Goal: Task Accomplishment & Management: Manage account settings

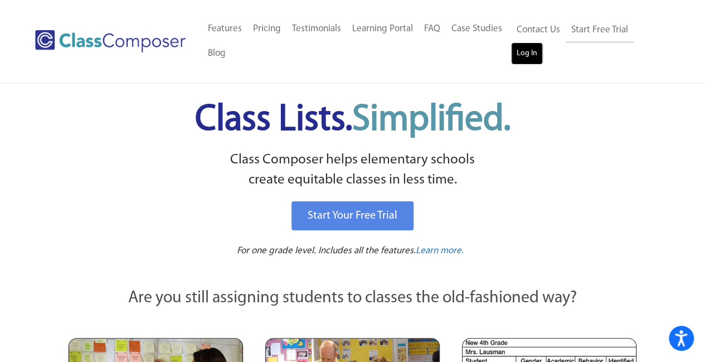
click at [526, 52] on link "Log In" at bounding box center [527, 53] width 32 height 22
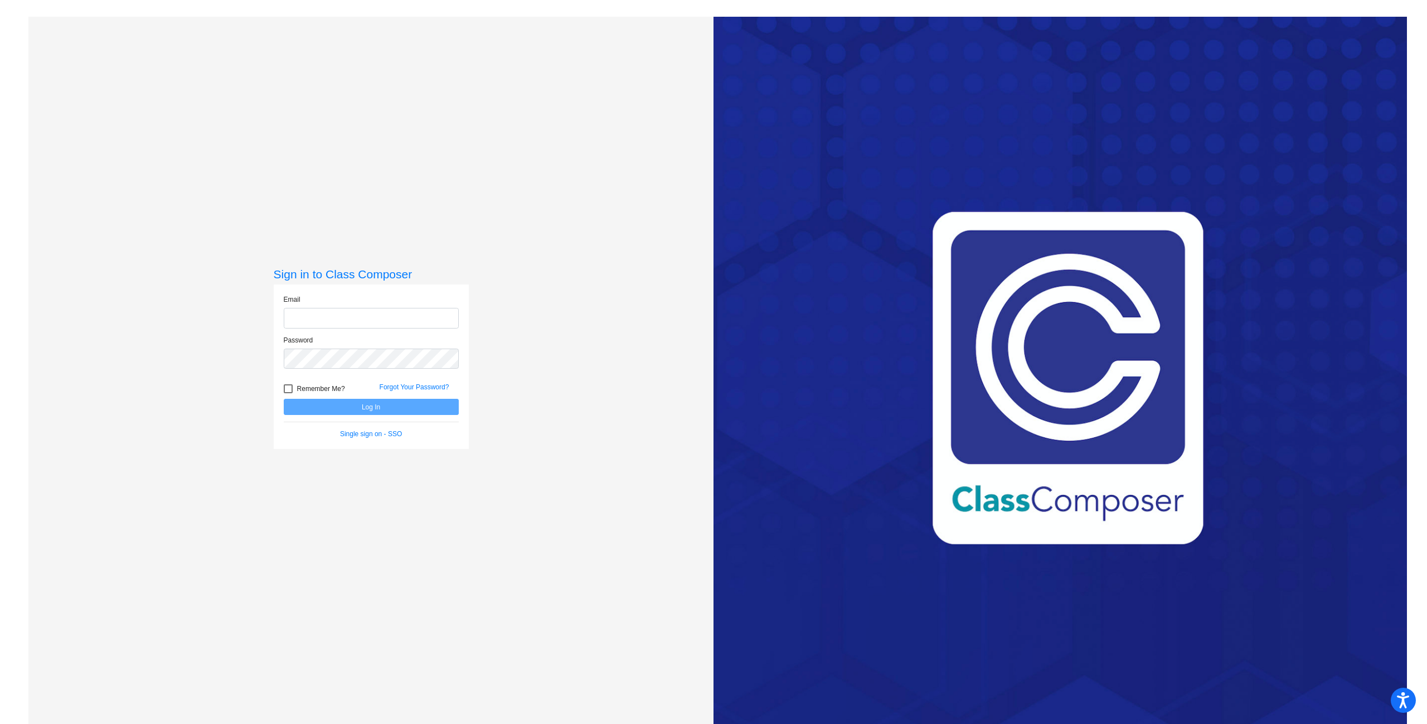
type input "[EMAIL_ADDRESS][DOMAIN_NAME]"
click at [377, 405] on button "Log In" at bounding box center [371, 407] width 175 height 16
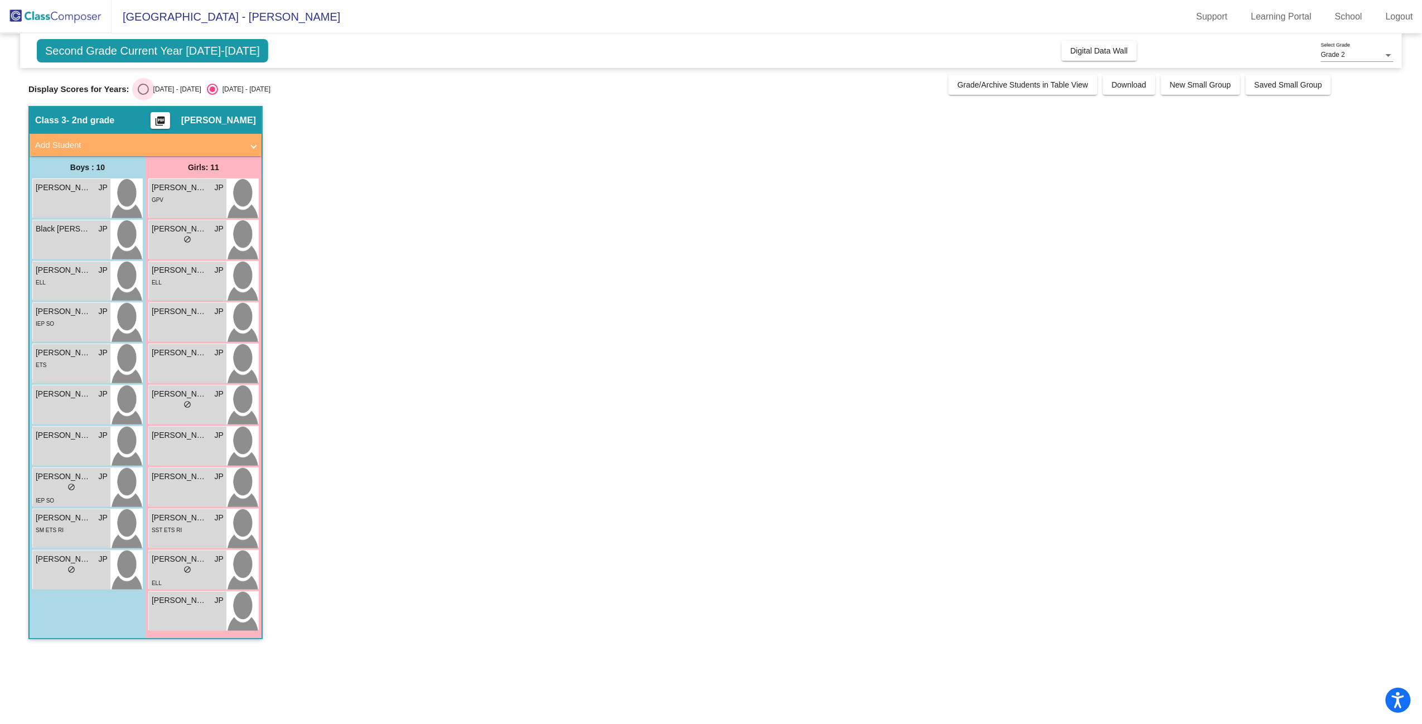
click at [146, 90] on div "Select an option" at bounding box center [143, 89] width 11 height 11
click at [143, 95] on input "[DATE] - [DATE]" at bounding box center [143, 95] width 1 height 1
radio input "true"
